Goal: Task Accomplishment & Management: Use online tool/utility

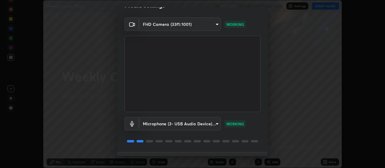
scroll to position [22, 0]
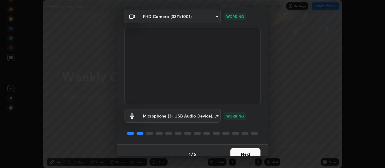
click at [245, 151] on button "Next" at bounding box center [246, 154] width 30 height 12
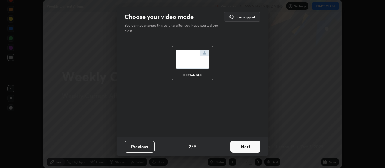
scroll to position [0, 0]
click at [246, 146] on button "Next" at bounding box center [246, 147] width 30 height 12
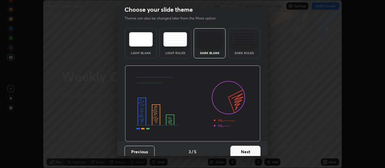
scroll to position [12, 0]
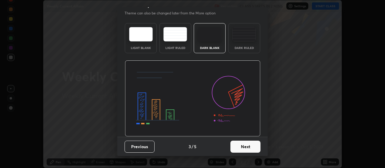
click at [245, 148] on button "Next" at bounding box center [246, 147] width 30 height 12
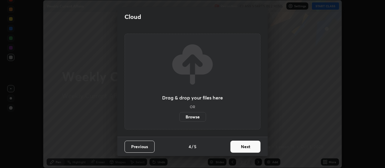
click at [191, 116] on label "Browse" at bounding box center [192, 117] width 27 height 10
click at [179, 116] on input "Browse" at bounding box center [179, 117] width 0 height 10
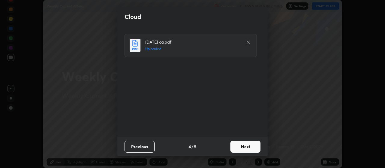
click at [249, 147] on button "Next" at bounding box center [246, 147] width 30 height 12
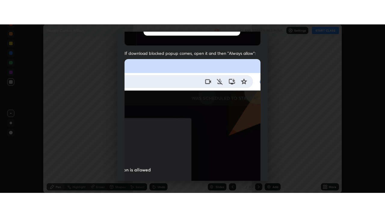
scroll to position [152, 0]
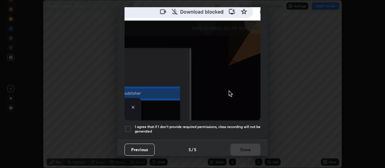
click at [129, 126] on div at bounding box center [128, 128] width 7 height 7
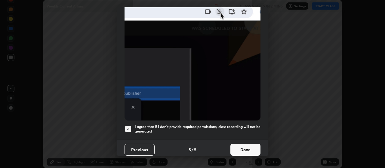
click at [237, 145] on button "Done" at bounding box center [246, 150] width 30 height 12
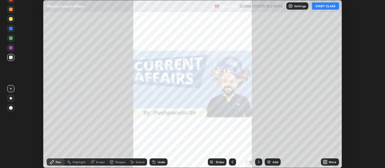
click at [327, 161] on icon at bounding box center [327, 161] width 2 height 2
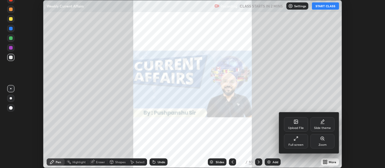
click at [297, 138] on icon at bounding box center [297, 138] width 2 height 2
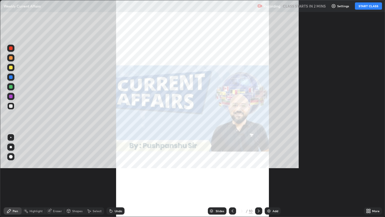
scroll to position [217, 385]
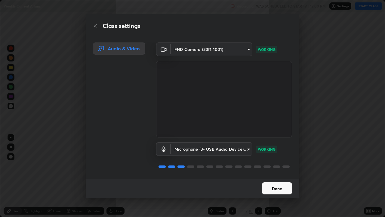
click at [273, 168] on button "Done" at bounding box center [277, 188] width 30 height 12
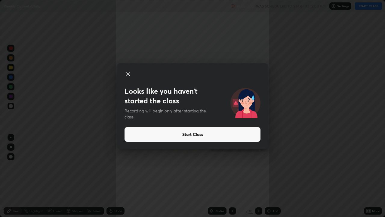
click at [197, 132] on button "Start Class" at bounding box center [193, 134] width 136 height 14
